Goal: Task Accomplishment & Management: Manage account settings

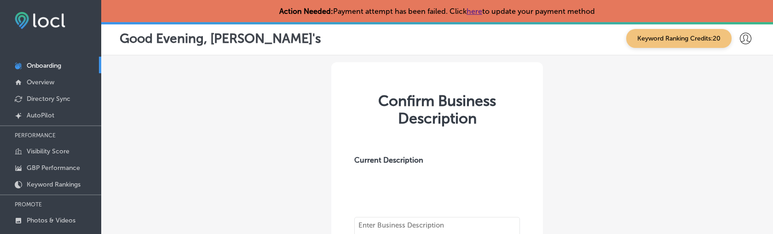
type textarea ""Family owned and operated Authentic Thai restaurant, We're specialized in Thai…"
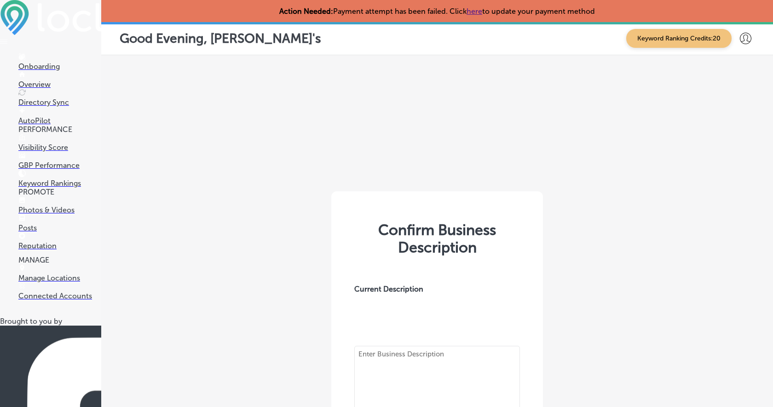
type textarea ""Family owned and operated Authentic Thai restaurant, We're specialized in Thai…"
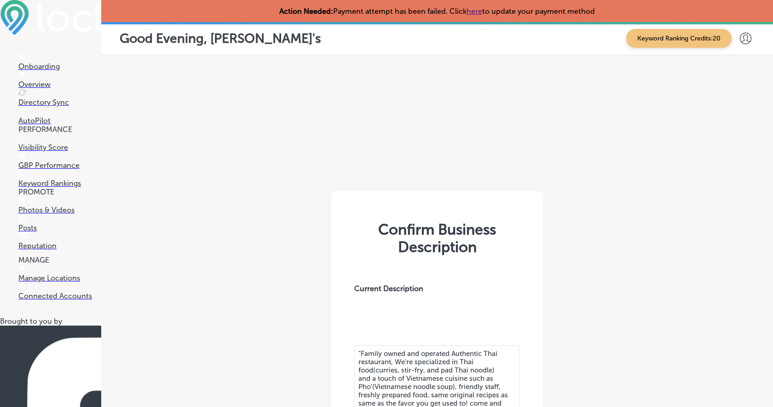
click at [48, 80] on p "Overview" at bounding box center [59, 84] width 83 height 9
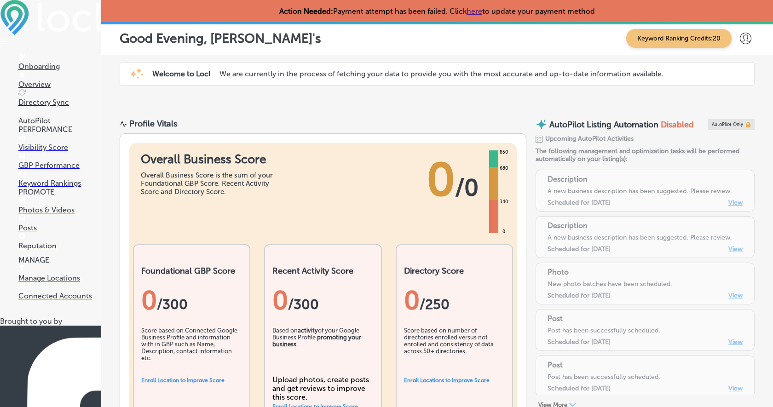
click at [64, 147] on p "Visibility Score" at bounding box center [59, 147] width 83 height 9
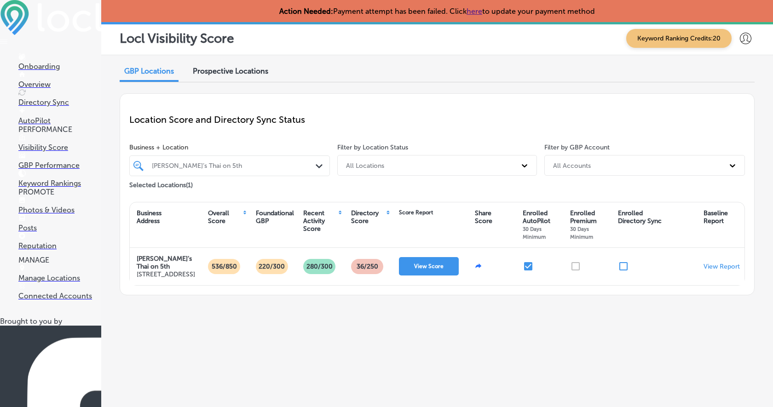
click at [52, 65] on p "Onboarding" at bounding box center [59, 66] width 83 height 9
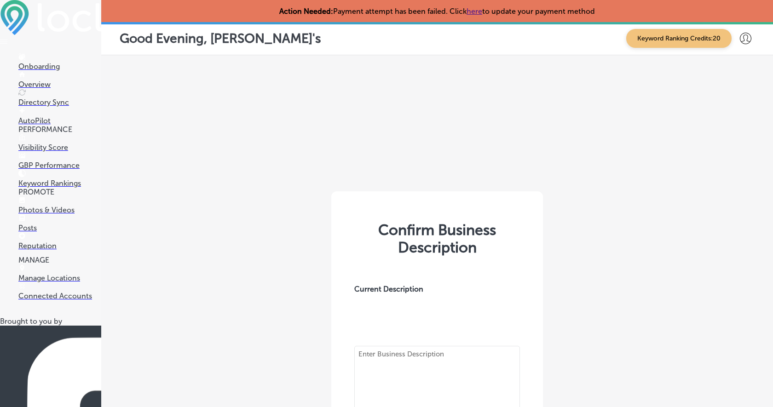
type textarea ""Family owned and operated Authentic Thai restaurant, We're specialized in Thai…"
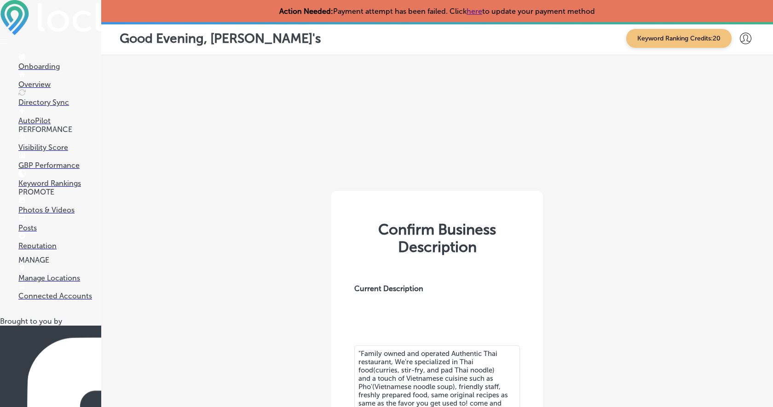
click at [643, 250] on div "Confirm Business Description Current Description "Family owned and operated Aut…" at bounding box center [437, 380] width 672 height 650
click at [748, 40] on icon at bounding box center [746, 39] width 12 height 12
click at [733, 122] on p "Log Out" at bounding box center [726, 118] width 28 height 11
